Goal: Task Accomplishment & Management: Use online tool/utility

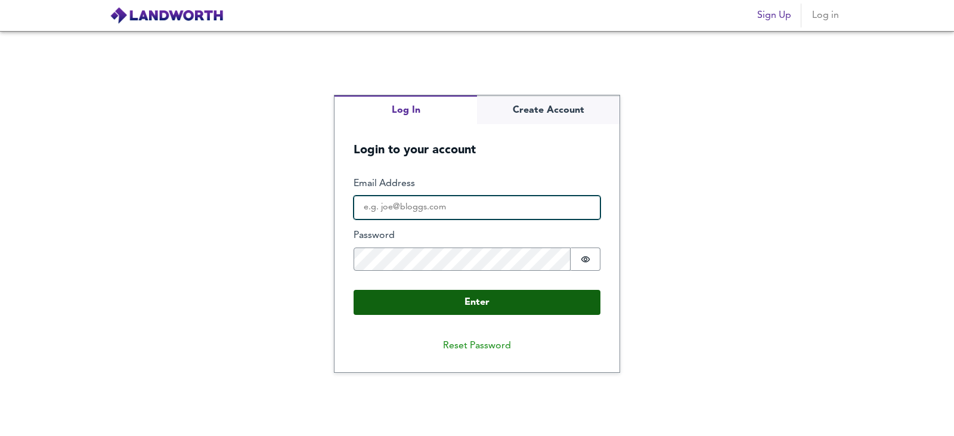
type input "[EMAIL_ADDRESS][DOMAIN_NAME]"
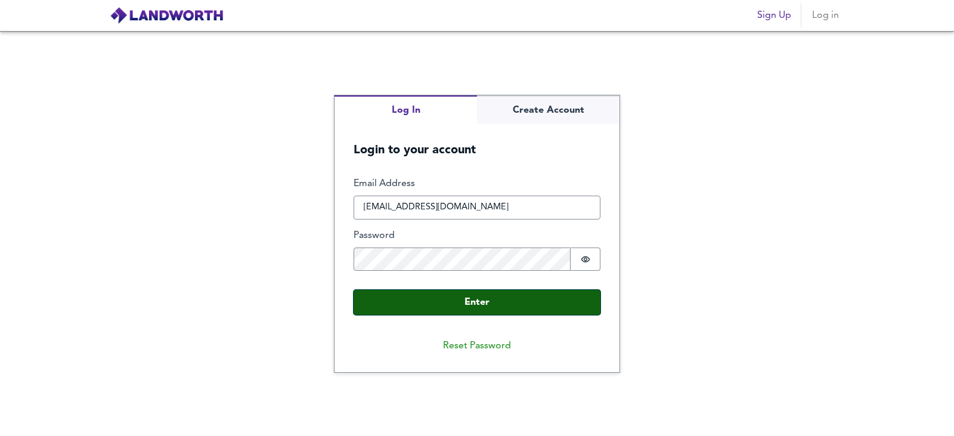
click at [420, 313] on button "Enter" at bounding box center [476, 302] width 247 height 25
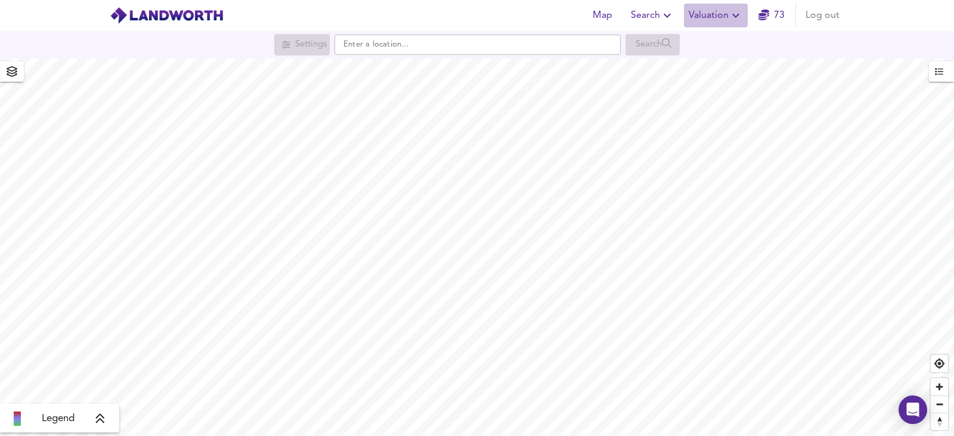
click at [722, 10] on span "Valuation" at bounding box center [715, 15] width 54 height 17
click at [698, 48] on li "New Valuation Report" at bounding box center [715, 42] width 142 height 21
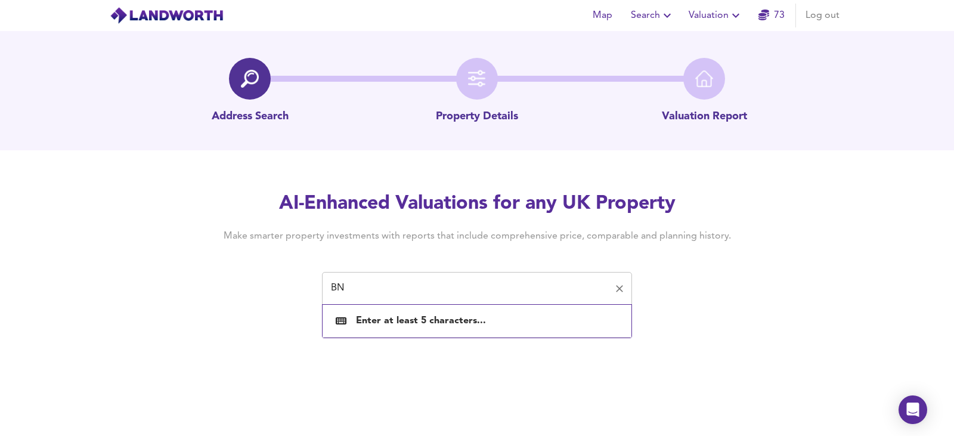
click at [406, 296] on input "BN" at bounding box center [467, 288] width 281 height 23
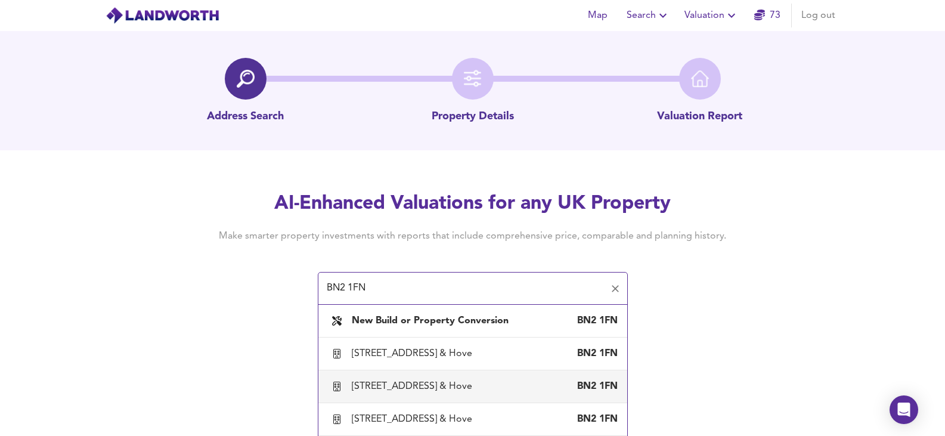
click at [477, 393] on div "[STREET_ADDRESS] & Hove" at bounding box center [414, 386] width 125 height 13
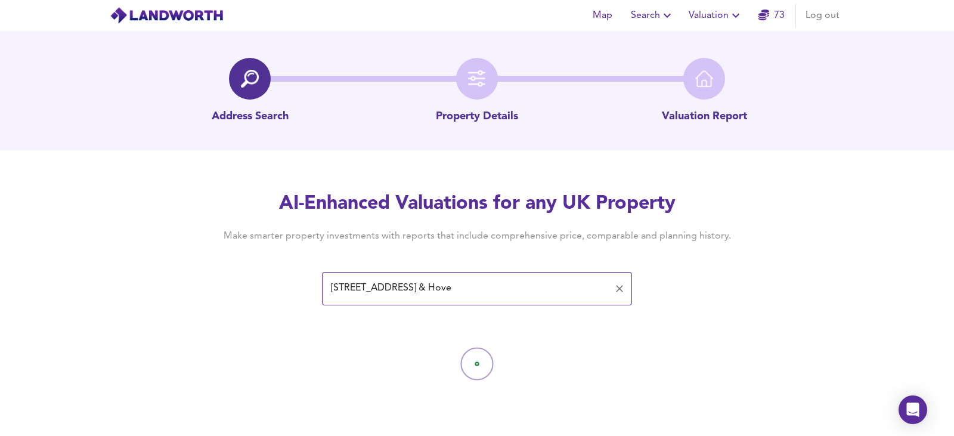
type input "[STREET_ADDRESS] & Hove"
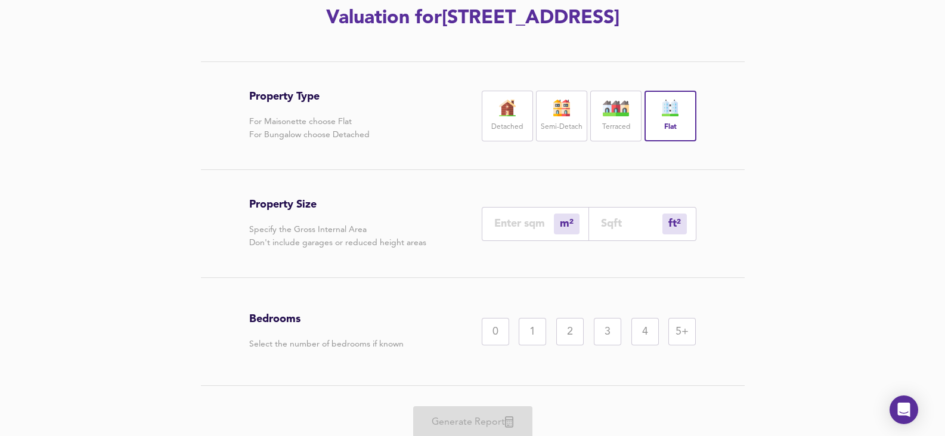
scroll to position [179, 0]
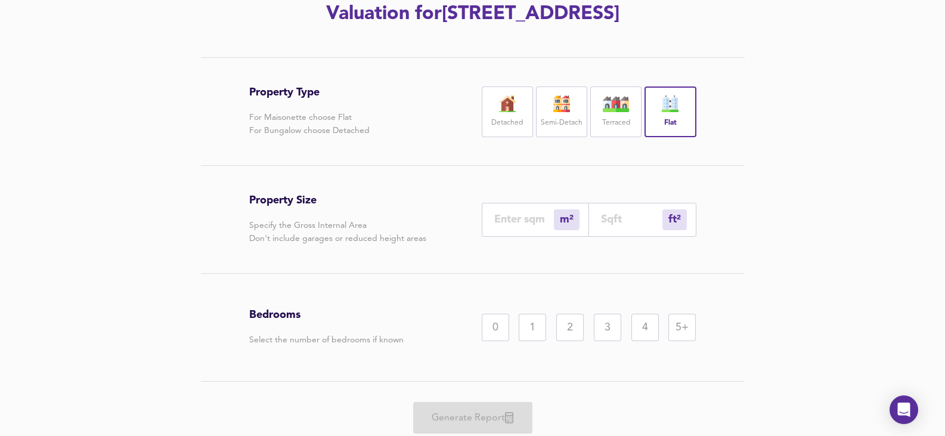
click at [508, 263] on div "Property Size Specify the Gross Internal Area Don't include garages or reduced …" at bounding box center [472, 219] width 447 height 107
click at [508, 225] on input "number" at bounding box center [524, 219] width 60 height 13
type input "1"
type input "11"
type input "154"
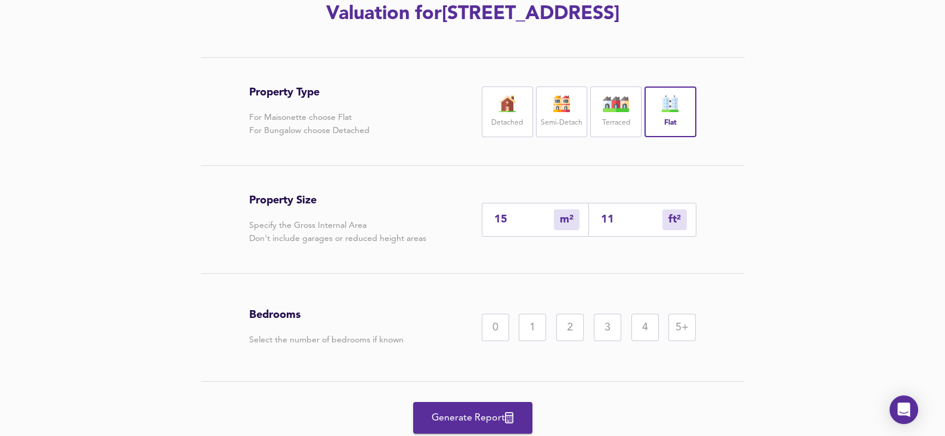
type input "1658"
type input "1543"
type input "16609"
type input "154"
type input "1658"
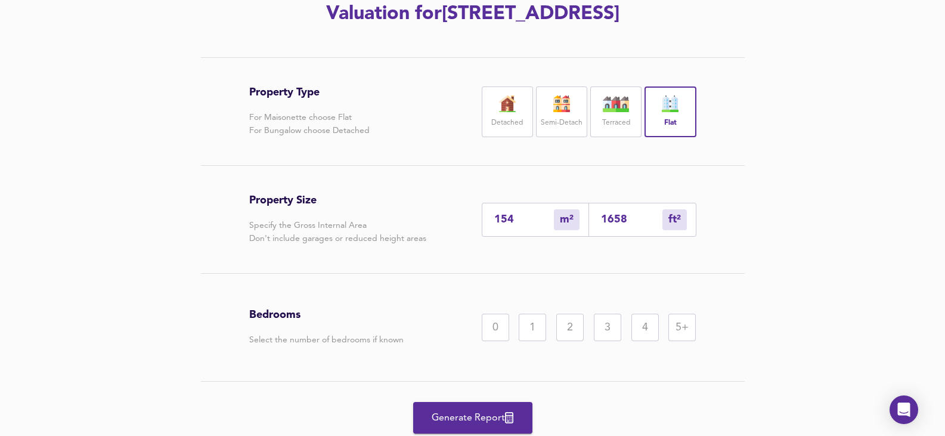
type input "15"
type input "161"
type input "1"
type input "11"
type input "14"
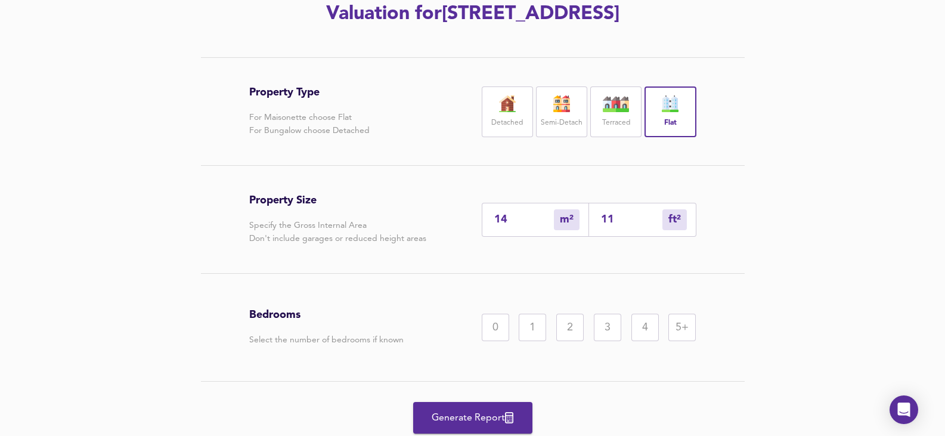
type input "151"
type input "143"
type input "1539"
type input "143"
click at [602, 341] on div "3" at bounding box center [607, 326] width 27 height 27
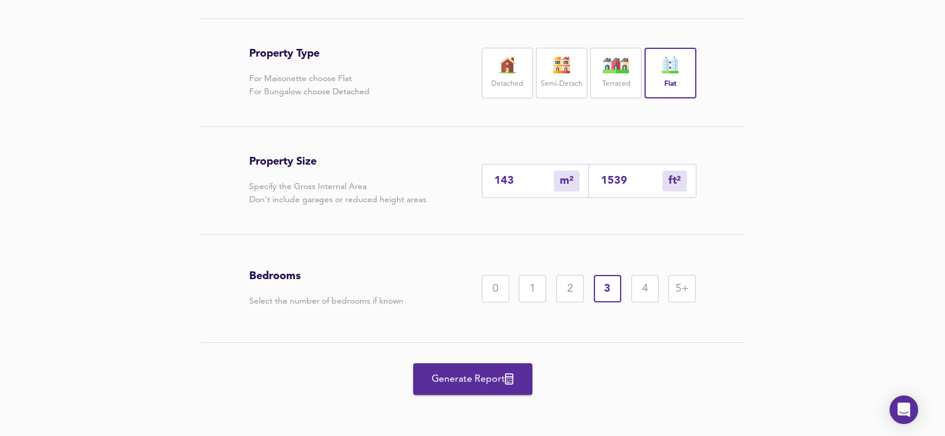
scroll to position [238, 0]
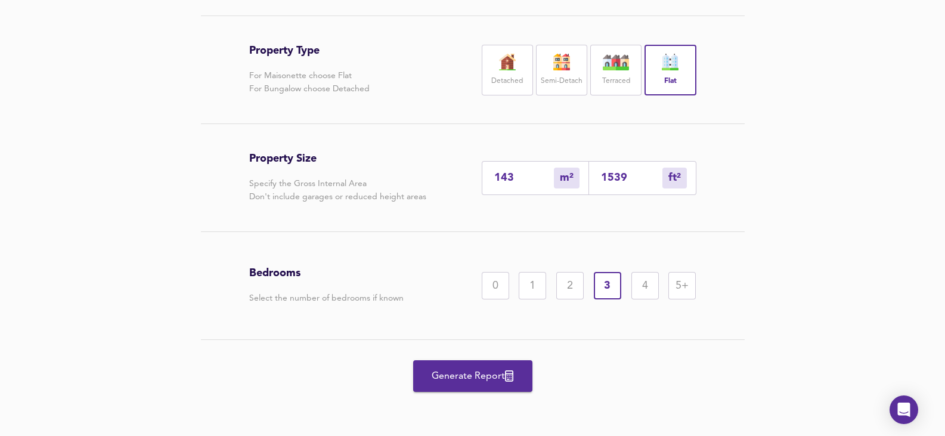
click at [489, 377] on span "Generate Report" at bounding box center [472, 376] width 95 height 17
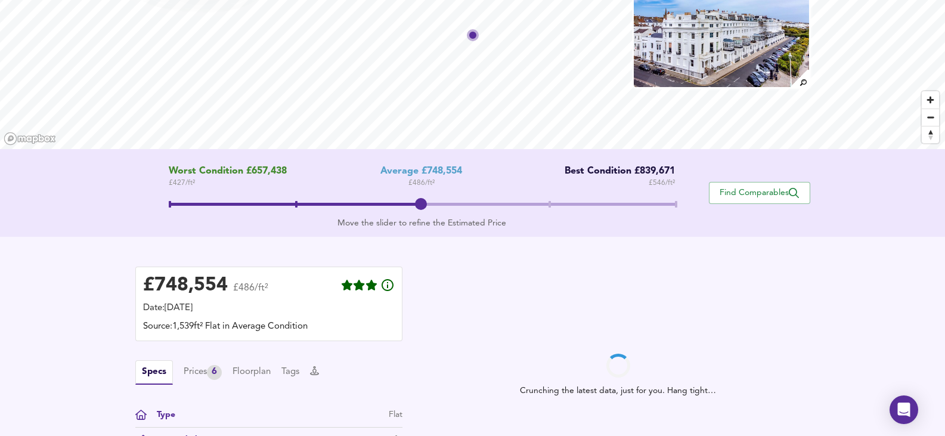
scroll to position [119, 0]
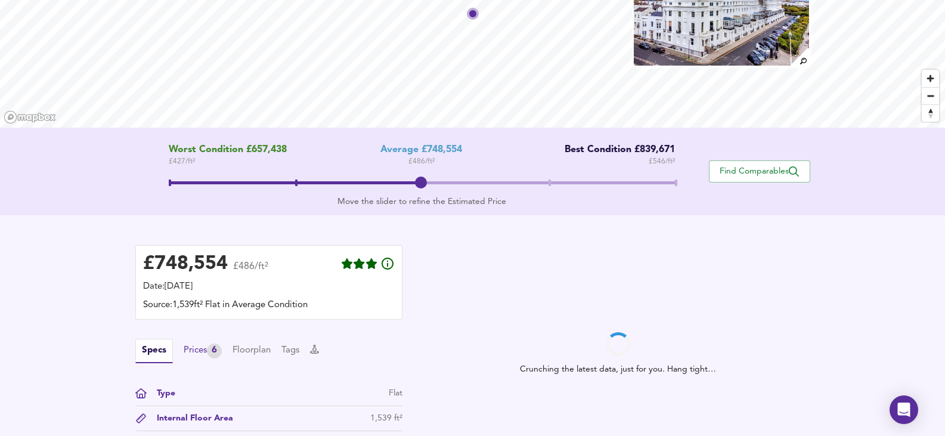
click at [205, 348] on div "Prices 6" at bounding box center [203, 350] width 38 height 15
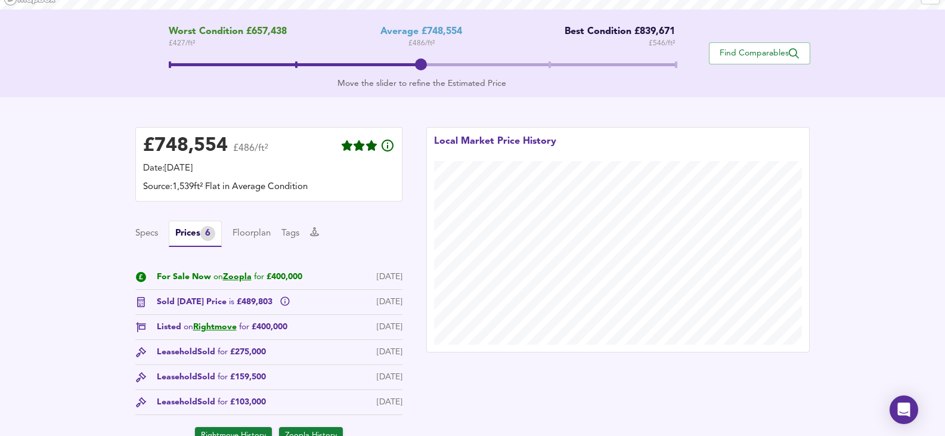
scroll to position [238, 0]
click at [235, 275] on link "Zoopla" at bounding box center [237, 275] width 29 height 8
click at [213, 324] on link "Rightmove" at bounding box center [215, 325] width 44 height 8
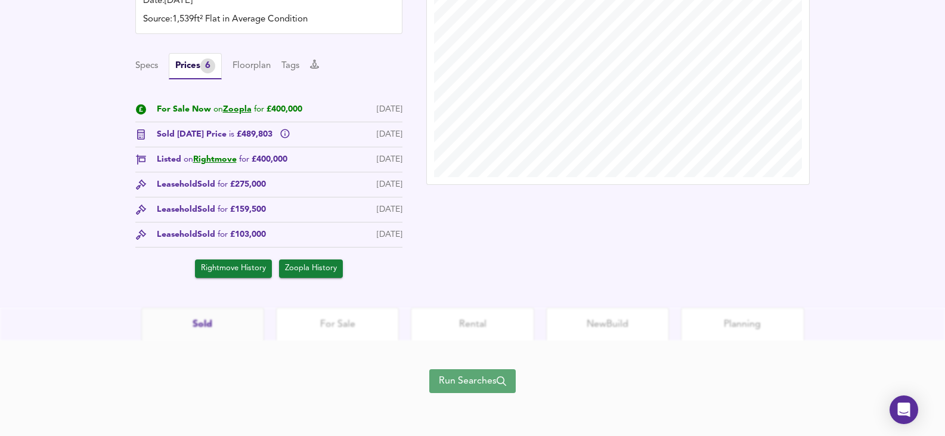
click at [493, 381] on span "Run Searches" at bounding box center [472, 380] width 67 height 17
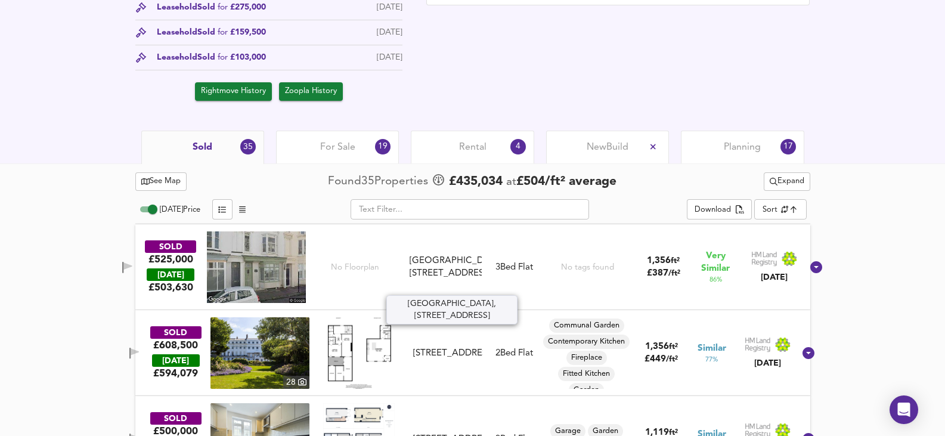
scroll to position [594, 0]
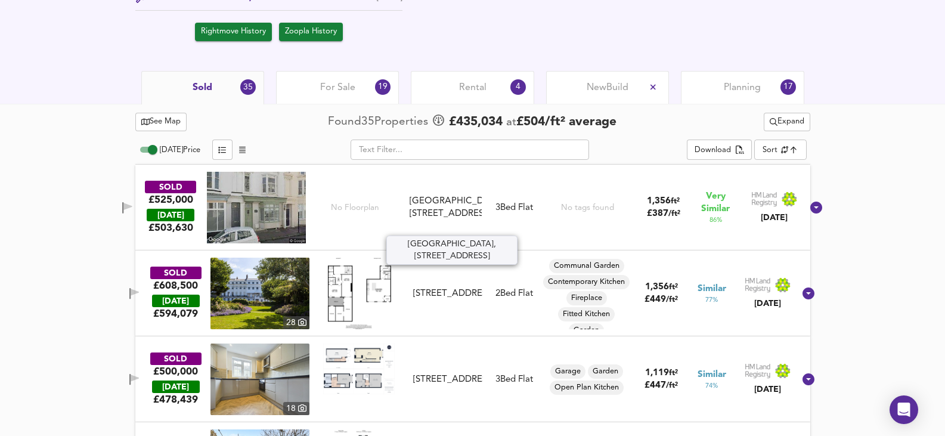
click at [436, 221] on div "[GEOGRAPHIC_DATA], [STREET_ADDRESS]" at bounding box center [445, 208] width 72 height 26
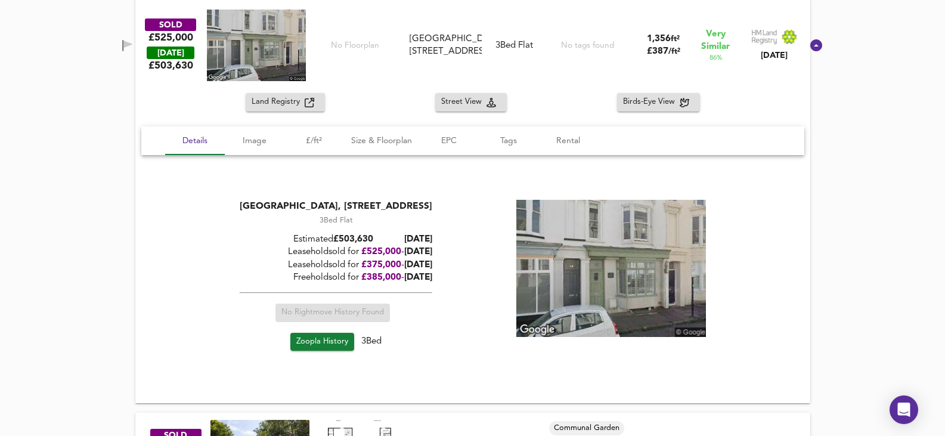
scroll to position [772, 0]
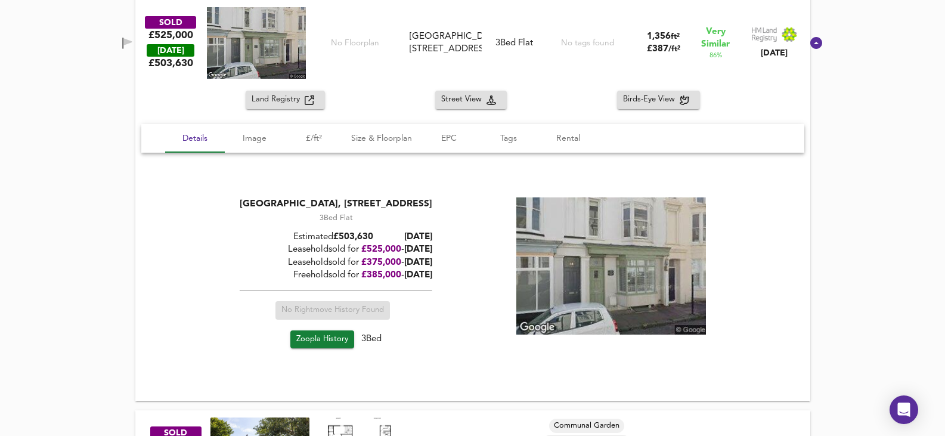
click at [344, 341] on span "Zoopla History" at bounding box center [322, 340] width 52 height 14
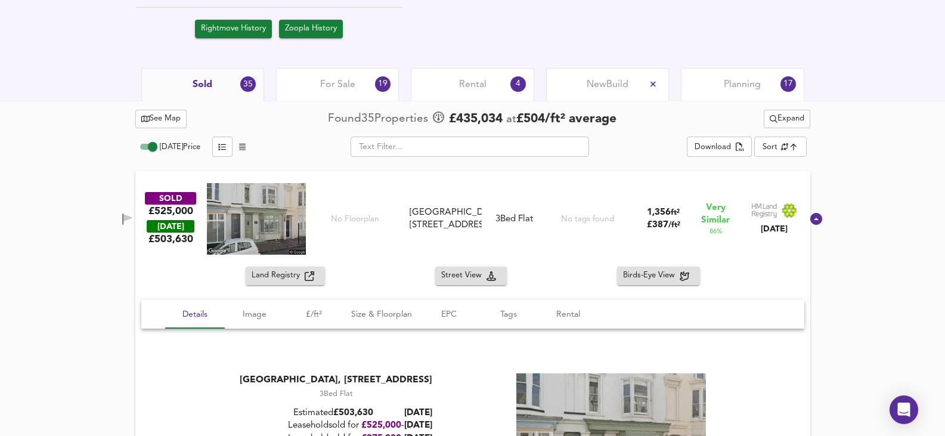
scroll to position [594, 0]
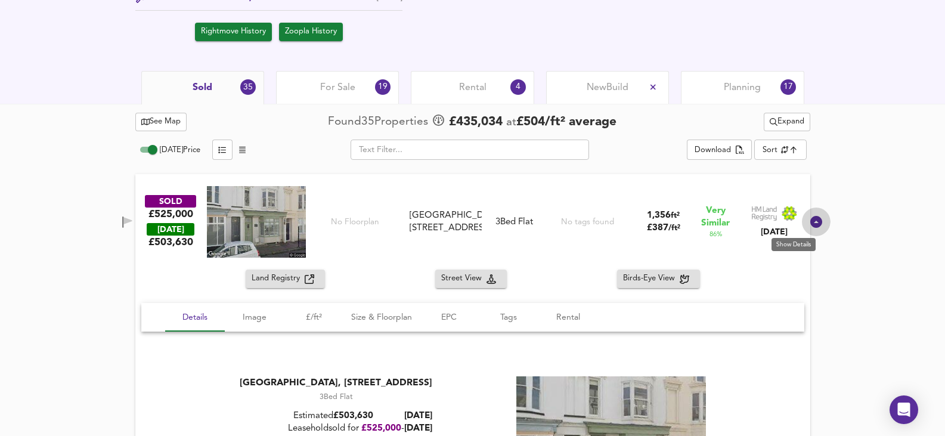
click at [810, 220] on icon at bounding box center [816, 222] width 12 height 12
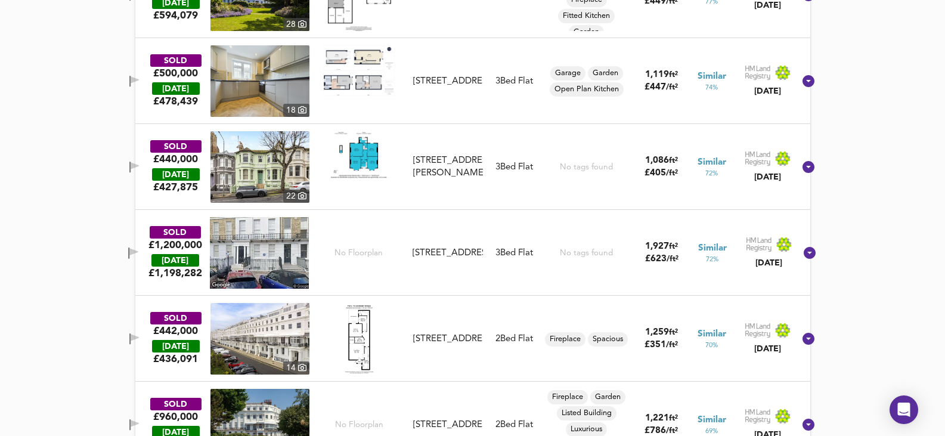
scroll to position [951, 0]
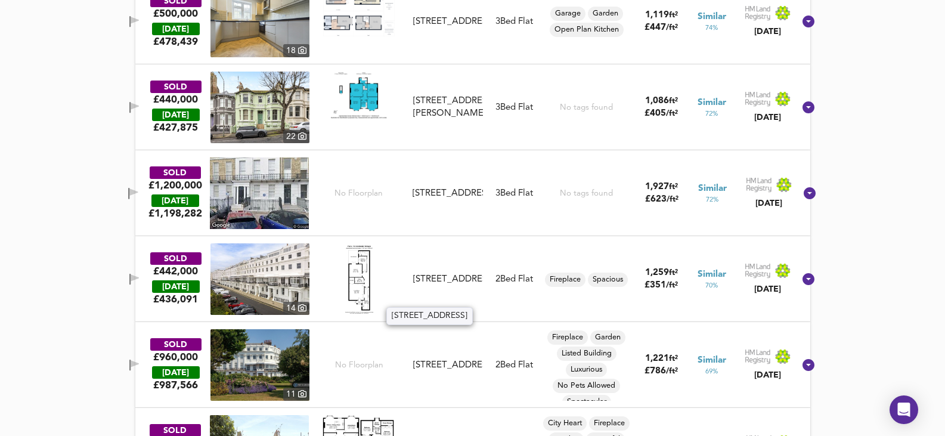
click at [417, 279] on div "[STREET_ADDRESS]" at bounding box center [447, 279] width 79 height 13
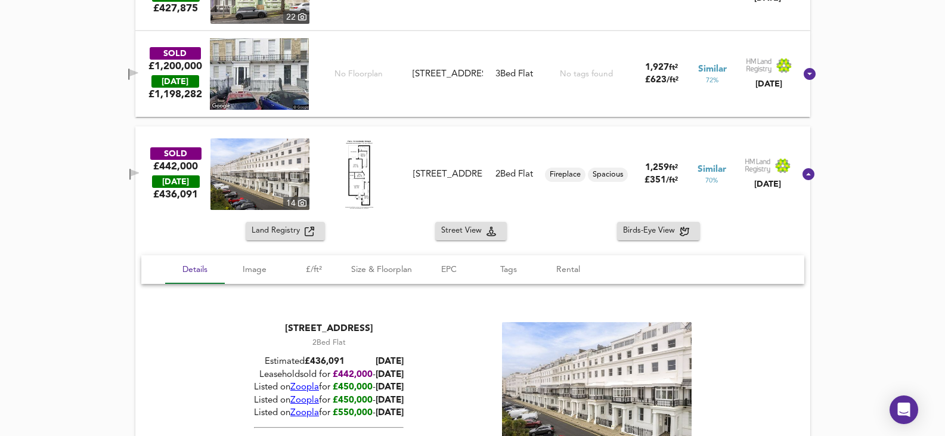
scroll to position [1130, 0]
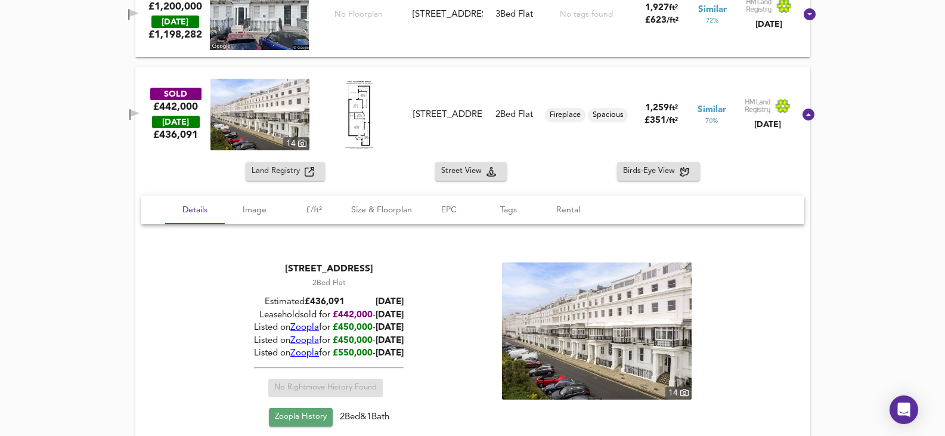
click at [311, 420] on span "Zoopla History" at bounding box center [300, 417] width 52 height 14
click at [797, 107] on div at bounding box center [808, 114] width 29 height 29
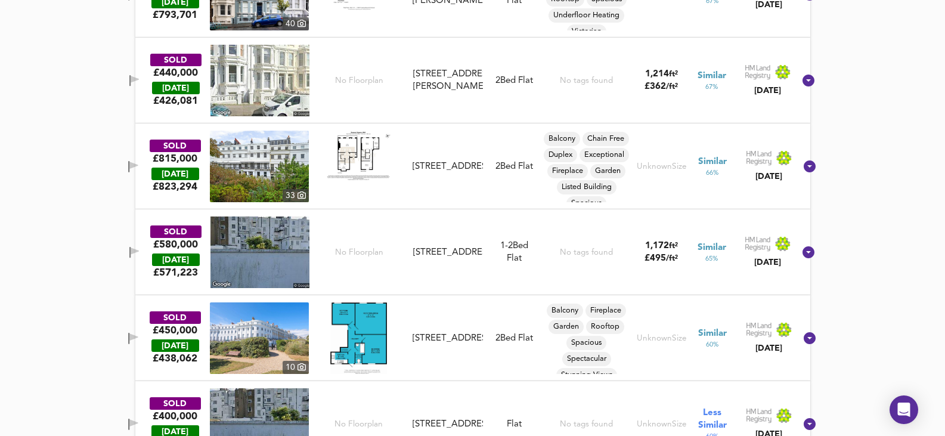
scroll to position [1428, 0]
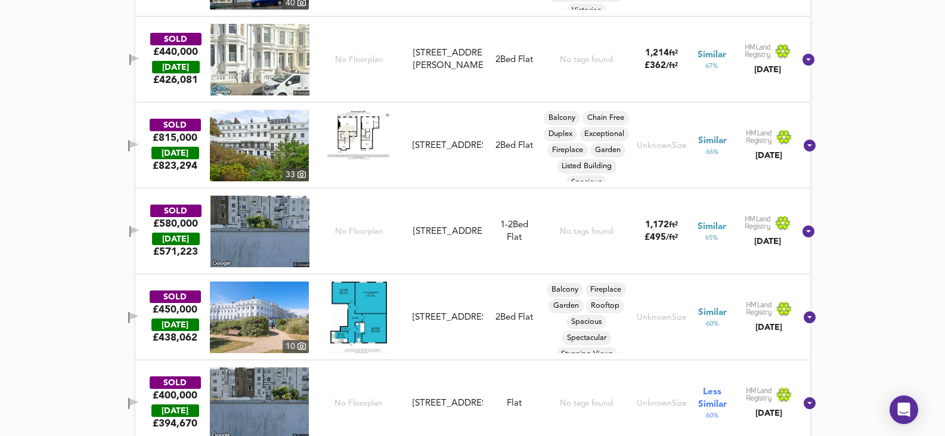
click at [249, 234] on img at bounding box center [259, 231] width 99 height 72
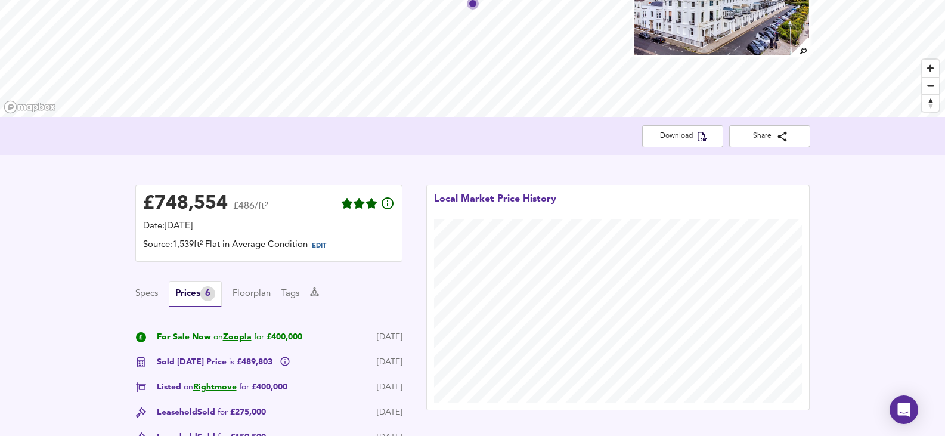
scroll to position [417, 0]
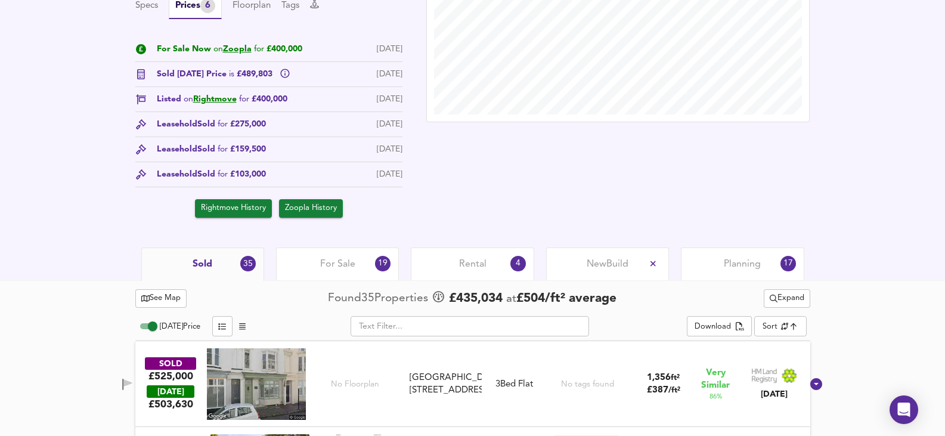
click at [300, 258] on div "For Sale 19" at bounding box center [337, 263] width 123 height 33
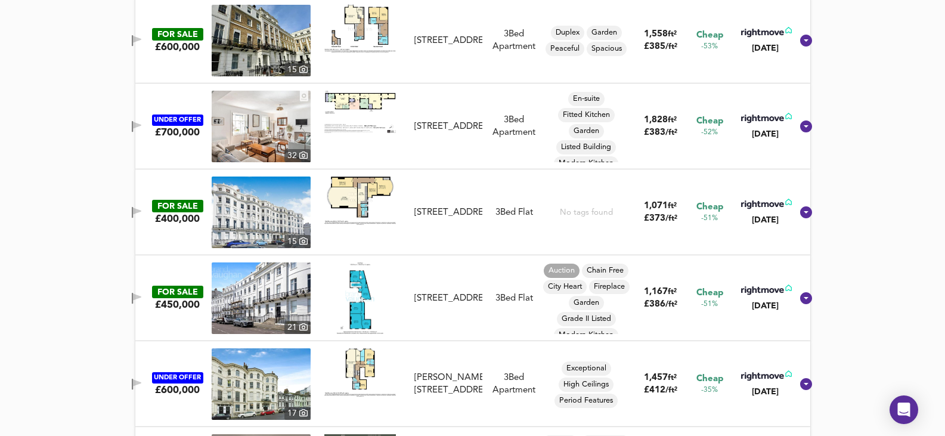
scroll to position [954, 0]
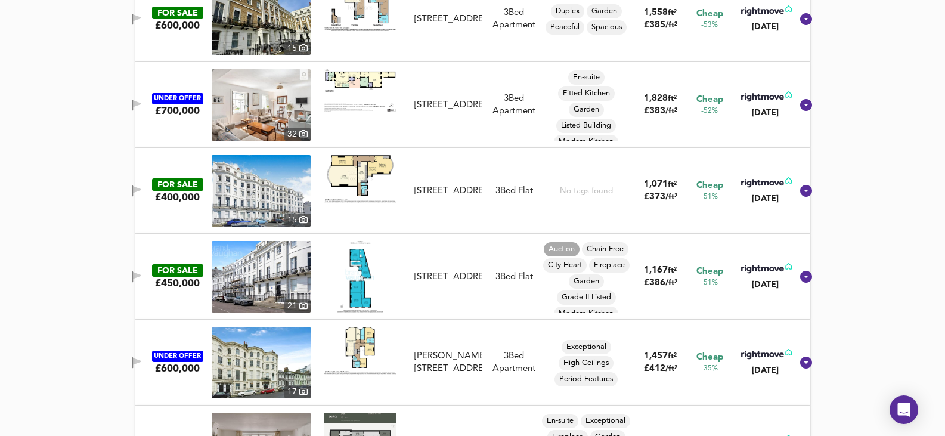
click at [266, 195] on img at bounding box center [261, 191] width 99 height 72
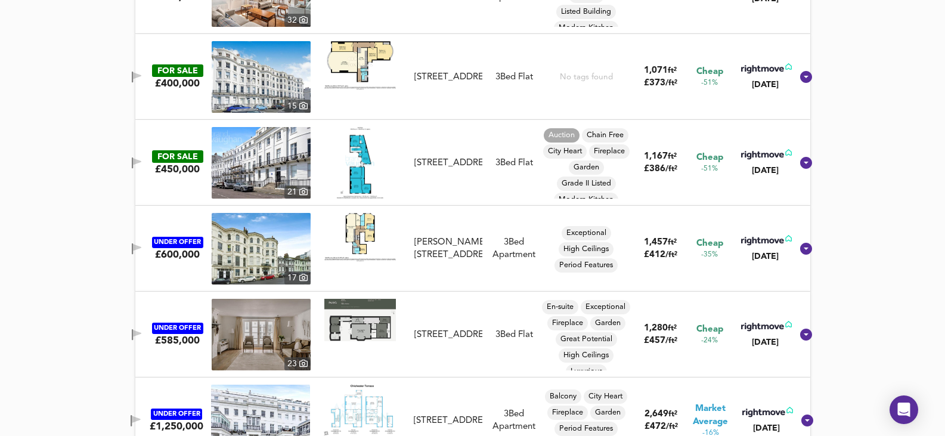
scroll to position [1073, 0]
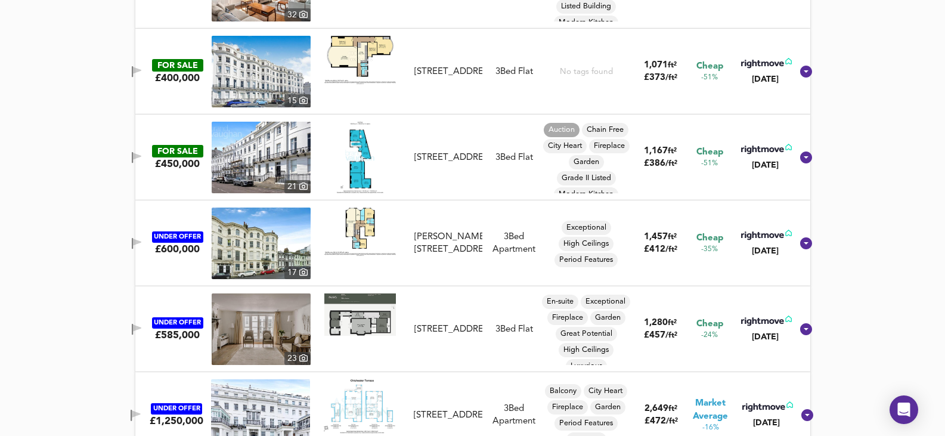
click at [294, 328] on img at bounding box center [261, 329] width 99 height 72
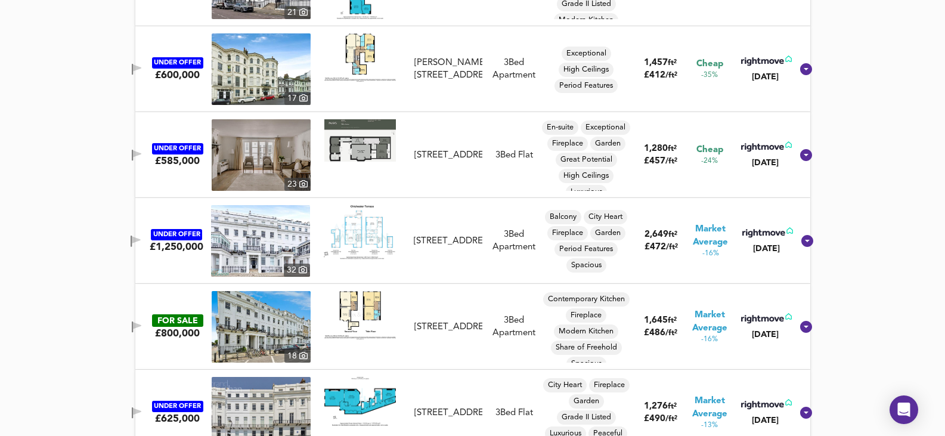
scroll to position [1252, 0]
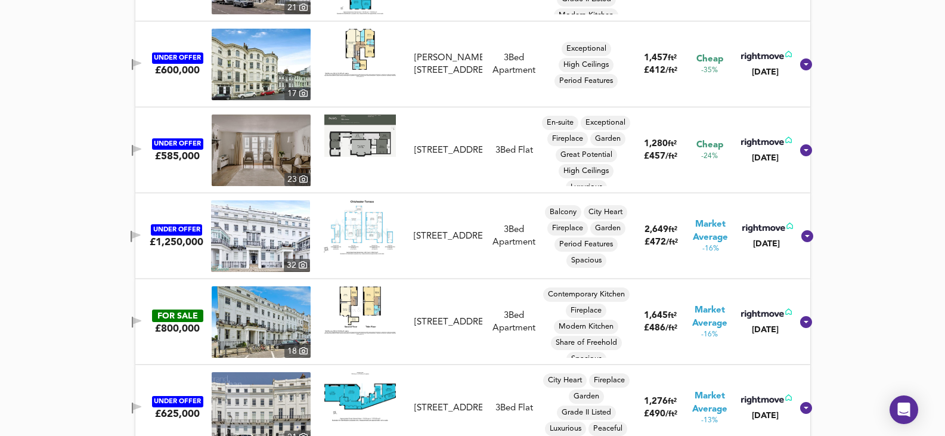
click at [223, 231] on img at bounding box center [260, 236] width 99 height 72
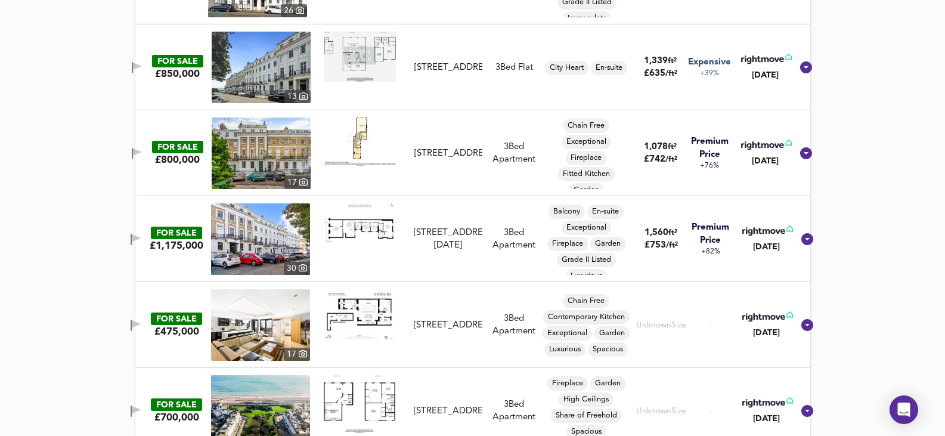
scroll to position [1960, 0]
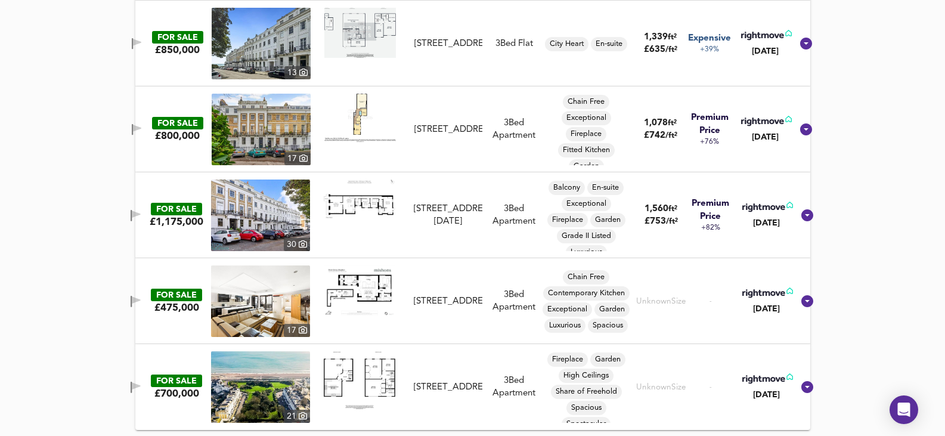
click at [242, 290] on img at bounding box center [260, 301] width 99 height 72
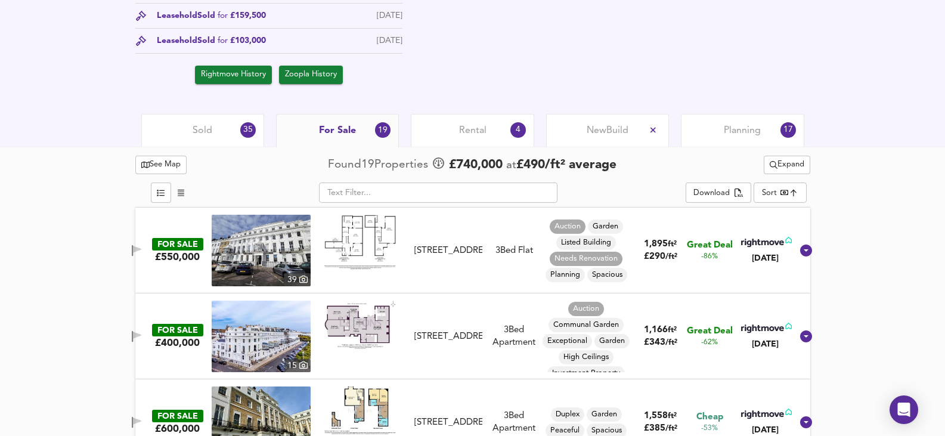
scroll to position [529, 0]
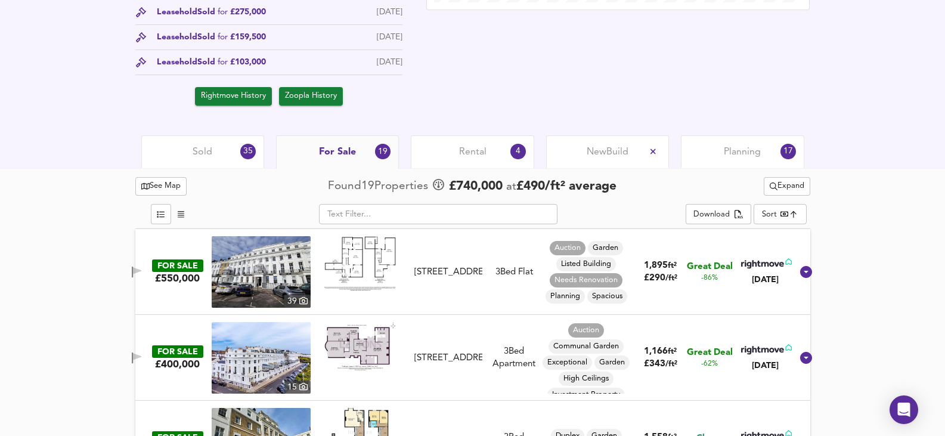
click at [287, 270] on img at bounding box center [261, 272] width 99 height 72
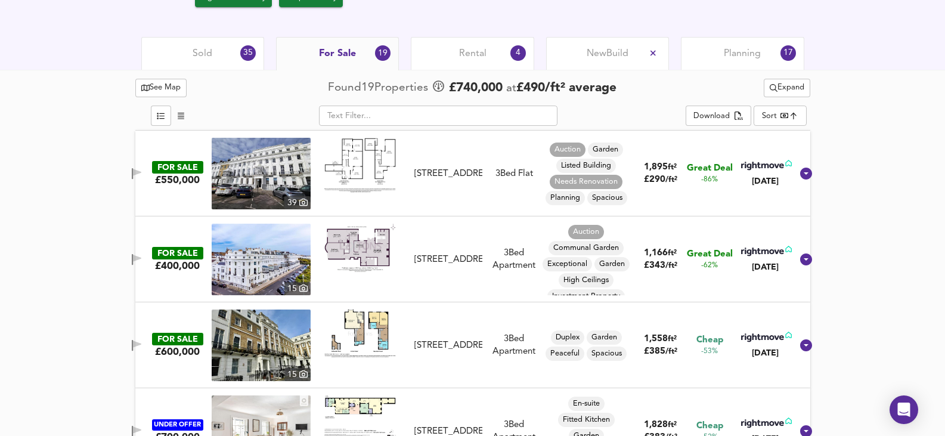
scroll to position [648, 0]
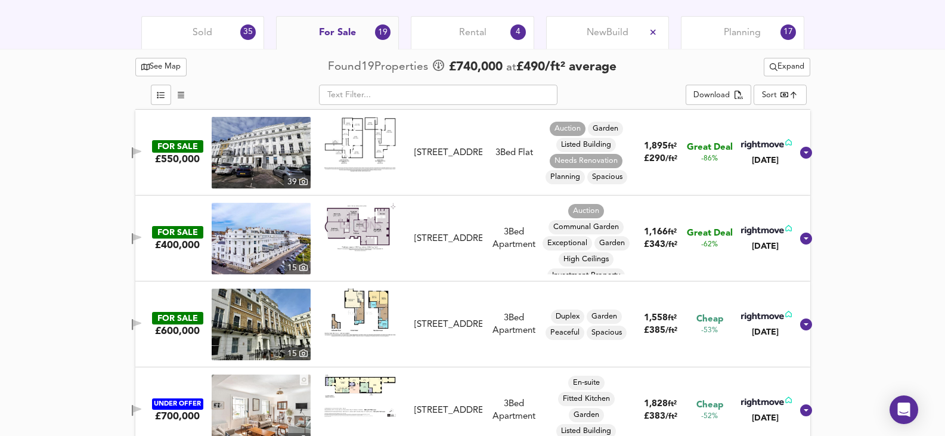
click at [256, 327] on img at bounding box center [261, 324] width 99 height 72
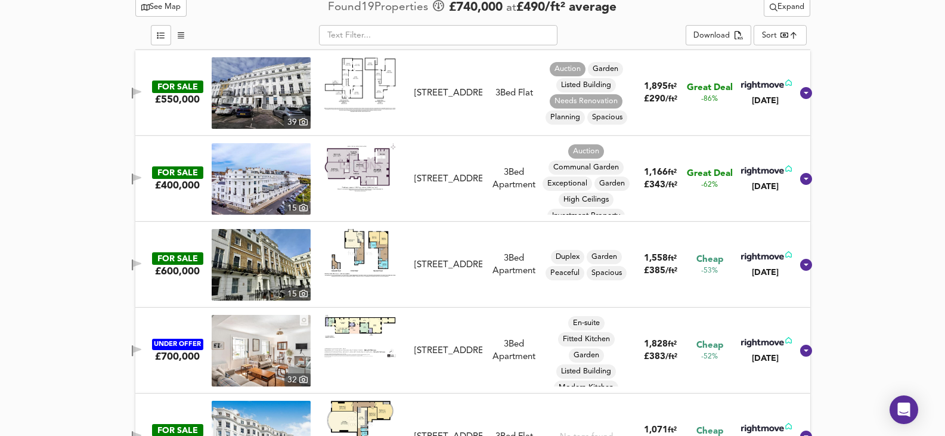
scroll to position [887, 0]
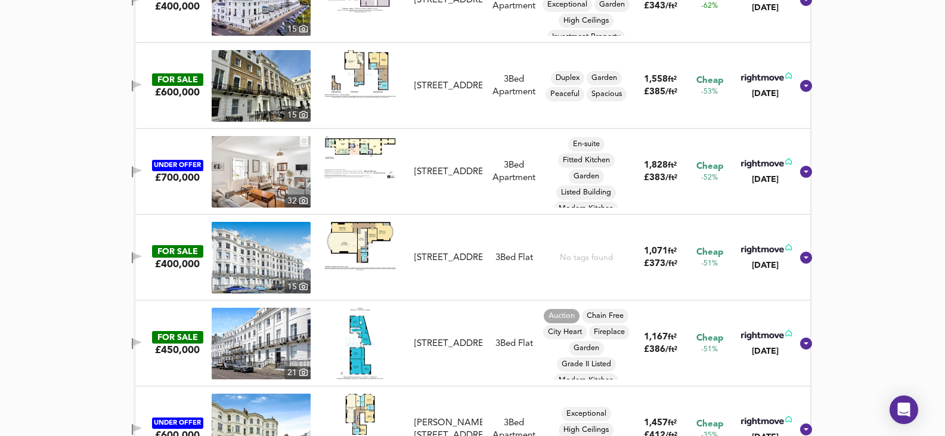
click at [295, 247] on img at bounding box center [261, 258] width 99 height 72
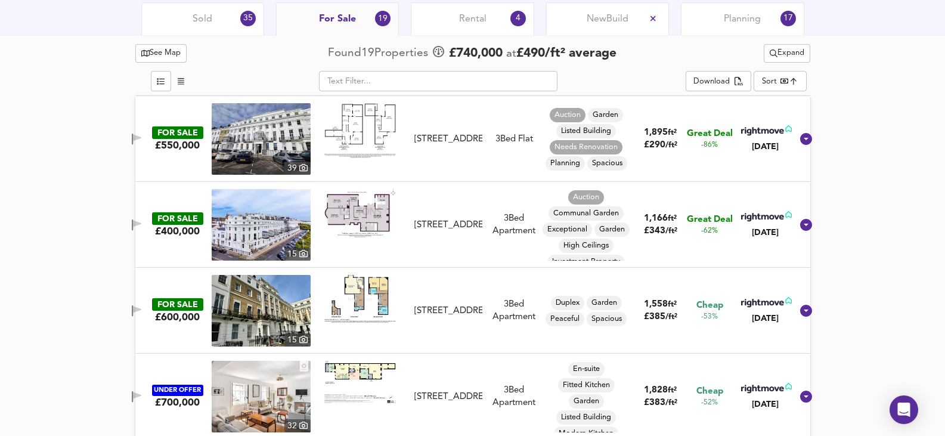
scroll to position [0, 0]
